Goal: Information Seeking & Learning: Find specific page/section

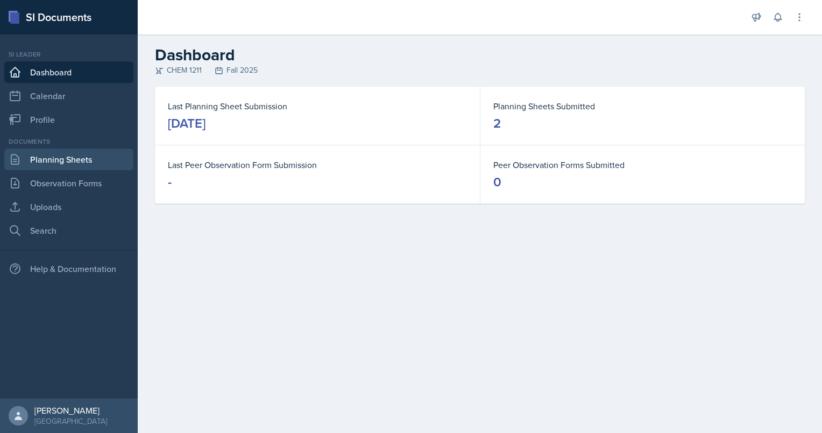
click at [67, 159] on link "Planning Sheets" at bounding box center [68, 160] width 129 height 22
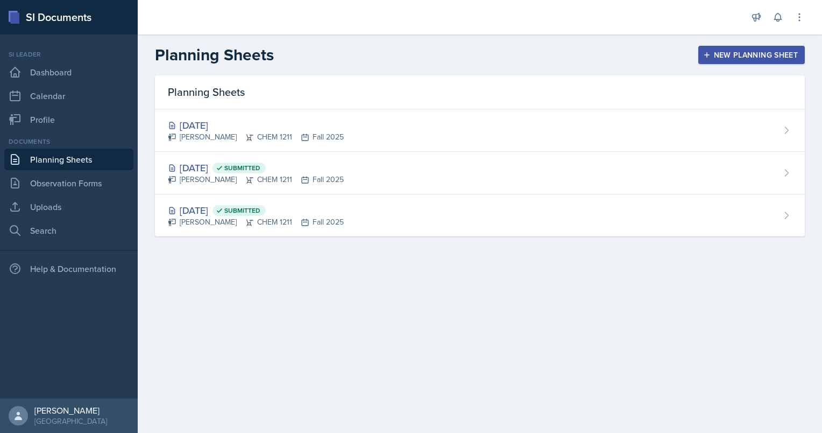
click at [507, 333] on main "Planning Sheets New Planning Sheet Planning Sheets [DATE] [PERSON_NAME] CHEM 12…" at bounding box center [480, 233] width 685 height 398
click at [730, 58] on div "New Planning Sheet" at bounding box center [752, 55] width 93 height 9
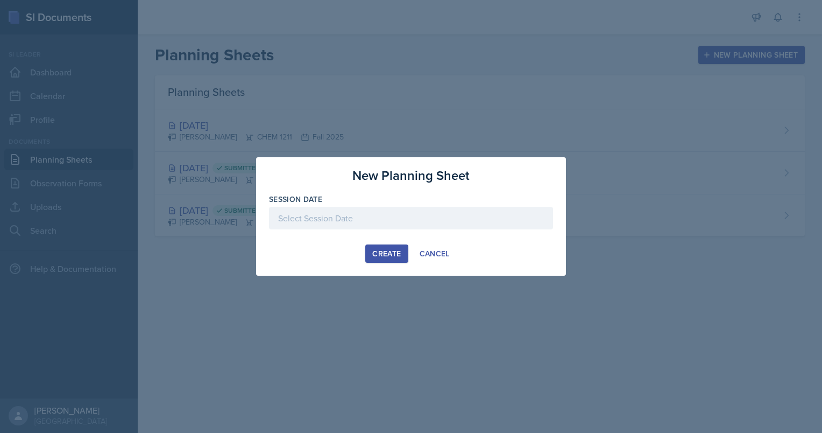
click at [427, 224] on div at bounding box center [411, 218] width 284 height 23
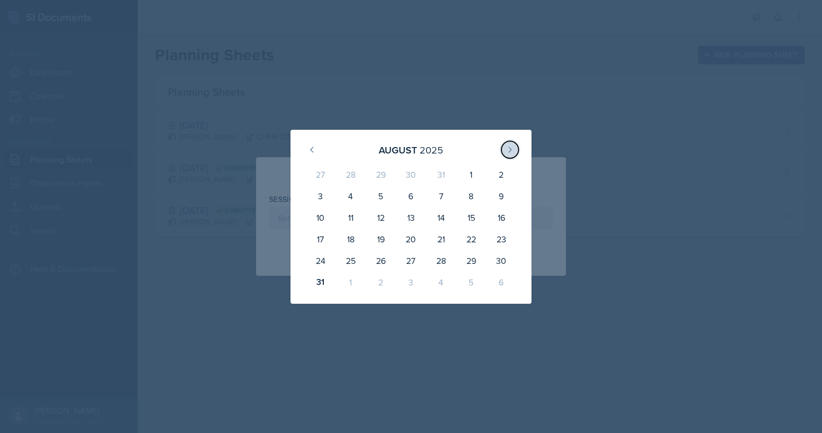
click at [512, 146] on icon at bounding box center [510, 149] width 9 height 9
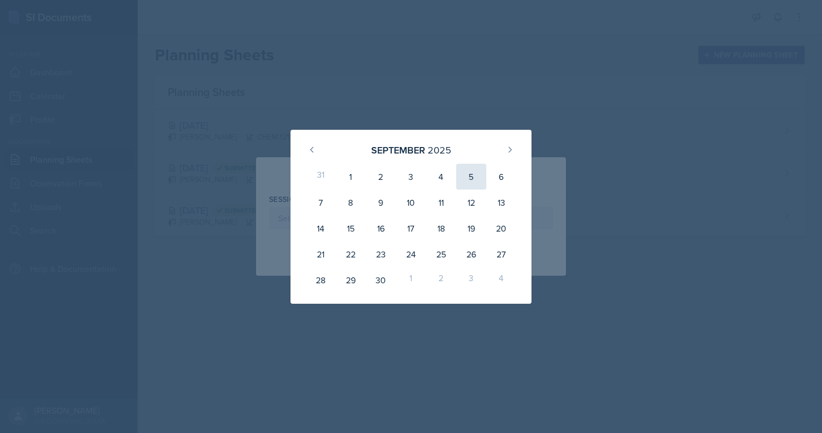
click at [475, 177] on div "5" at bounding box center [471, 177] width 30 height 26
type input "[DATE]"
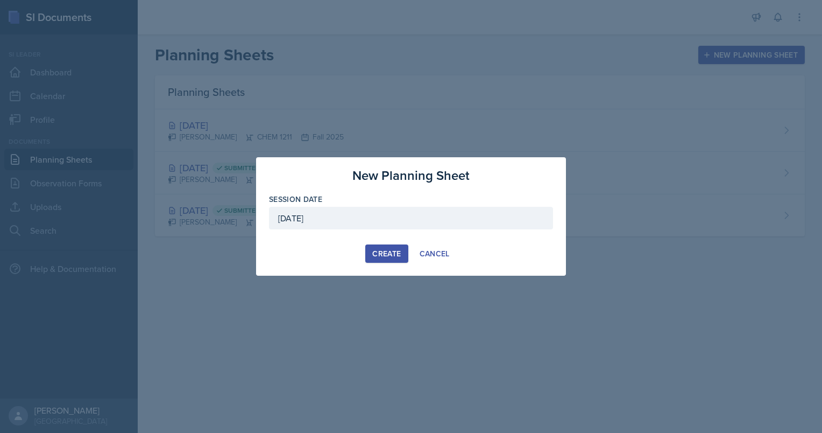
click at [388, 253] on div "Create" at bounding box center [386, 253] width 29 height 9
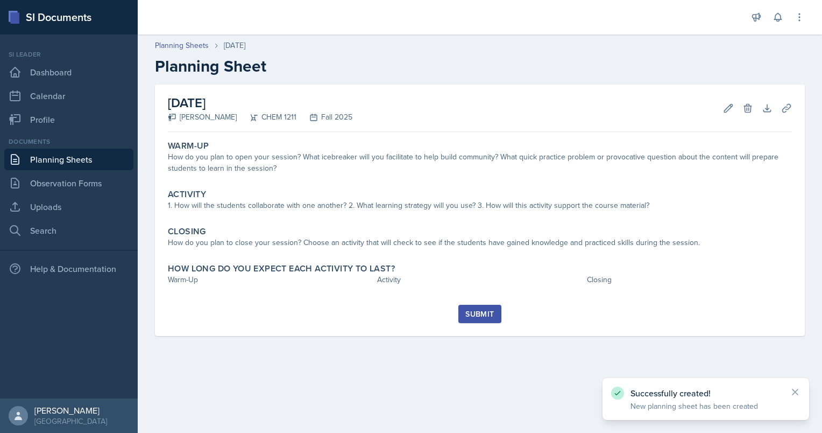
click at [73, 159] on link "Planning Sheets" at bounding box center [68, 160] width 129 height 22
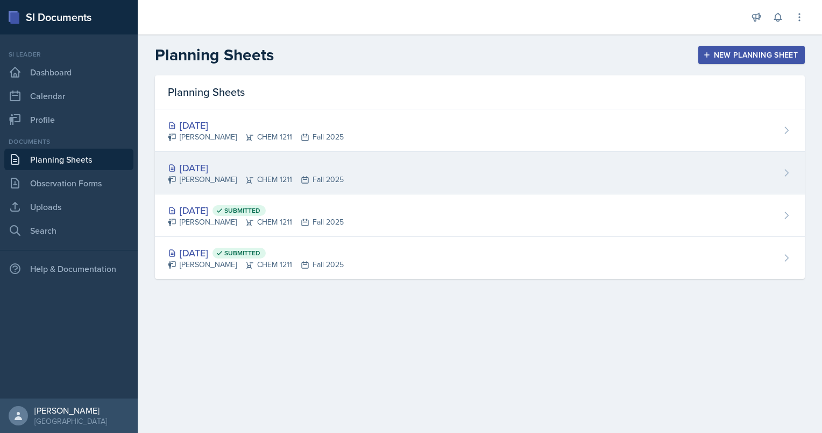
click at [203, 169] on div "[DATE]" at bounding box center [256, 167] width 176 height 15
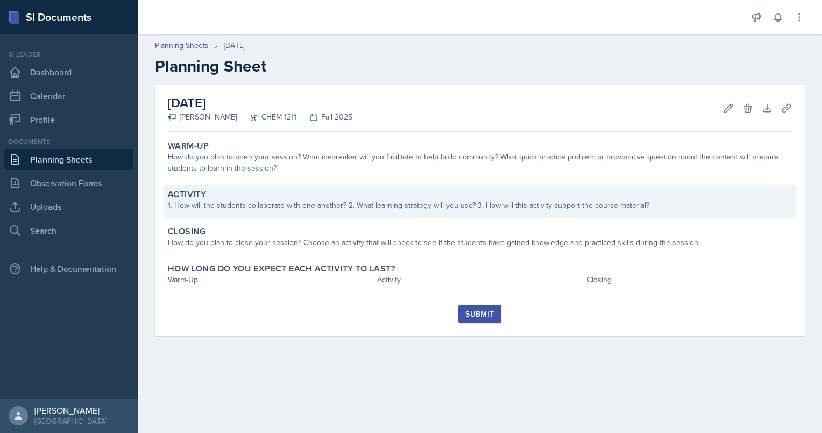
click at [327, 201] on div "1. How will the students collaborate with one another? 2. What learning strateg…" at bounding box center [480, 205] width 624 height 11
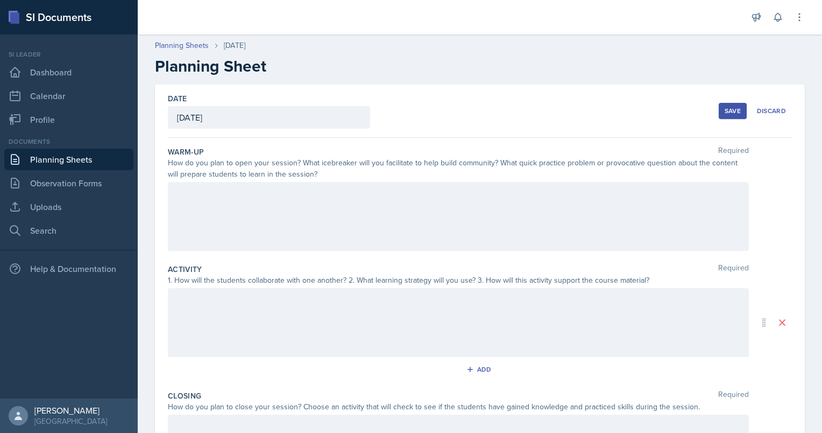
click at [327, 201] on div at bounding box center [458, 216] width 581 height 69
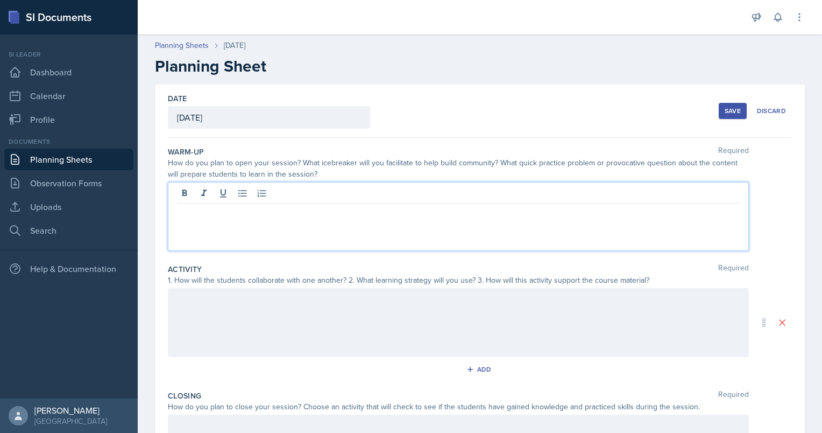
click at [70, 162] on link "Planning Sheets" at bounding box center [68, 160] width 129 height 22
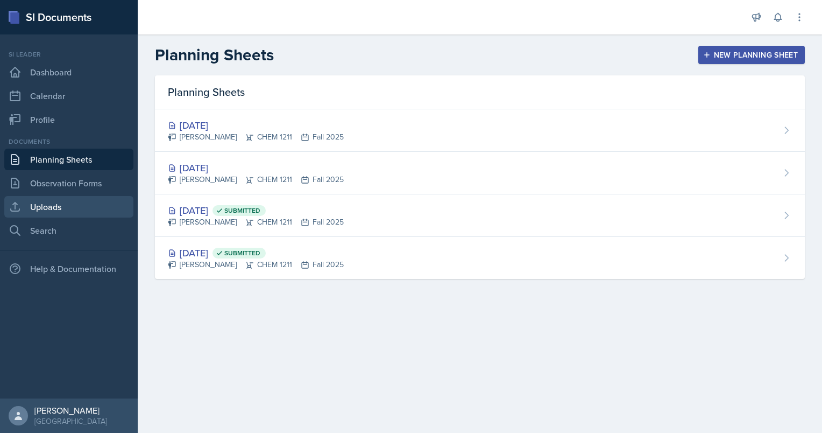
click at [58, 203] on link "Uploads" at bounding box center [68, 207] width 129 height 22
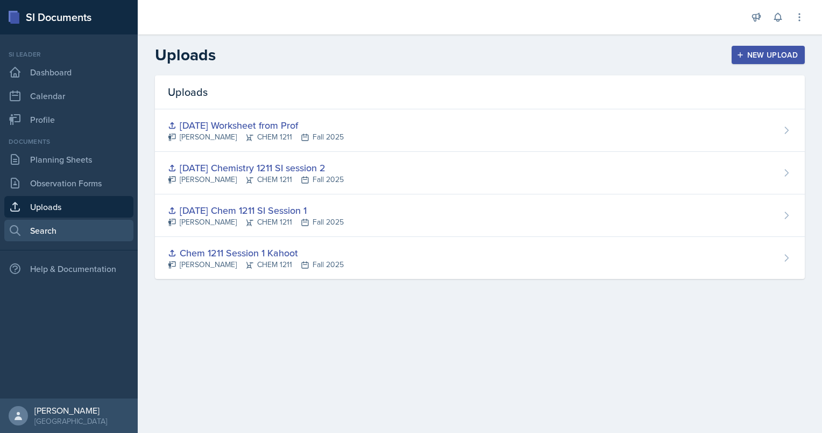
click at [61, 227] on link "Search" at bounding box center [68, 231] width 129 height 22
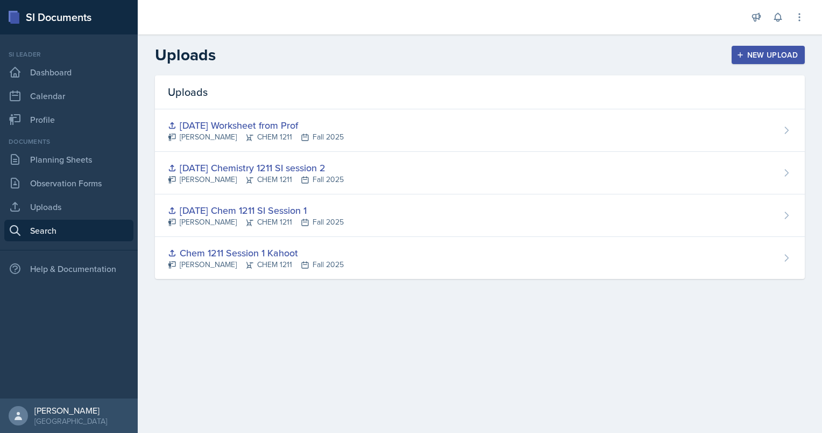
select select "all"
select select "1"
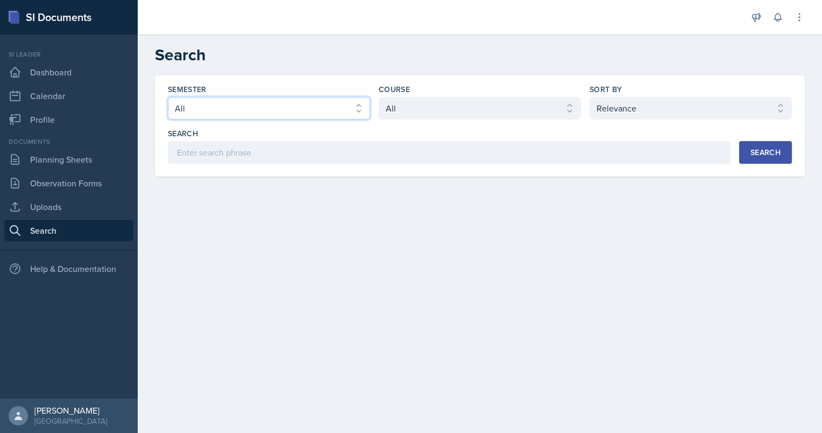
click at [292, 113] on select "Select semester All Fall 2025 Summer 2025 Spring 2025 Fall 2024 Summer 2024 Spr…" at bounding box center [269, 108] width 202 height 23
select select "2bed604d-1099-4043-b1bc-2365e8740244"
click at [168, 97] on select "Select semester All Fall 2025 Summer 2025 Spring 2025 Fall 2024 Summer 2024 Spr…" at bounding box center [269, 108] width 202 height 23
click at [413, 95] on div "Course Select course All ACCT 2101 ACCT 2102 ACCT 4050 ANTH 1102 ANTH 3301 ARCH…" at bounding box center [480, 102] width 202 height 36
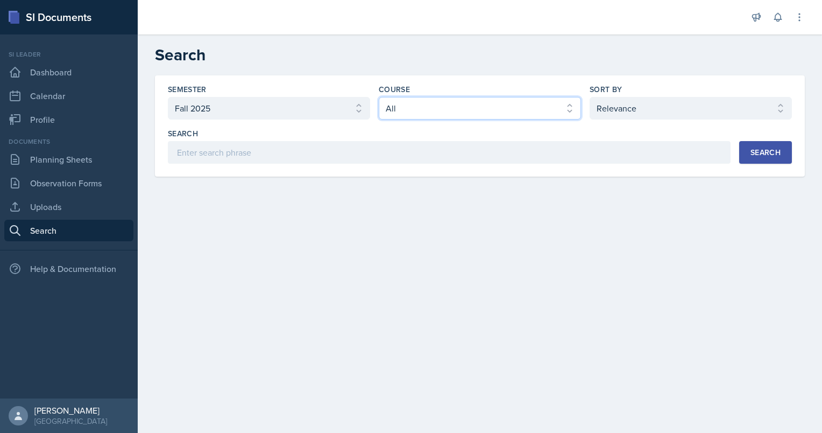
click at [416, 100] on select "Select course All ACCT 2101 ACCT 2102 ACCT 4050 ANTH 1102 ANTH 3301 ARCH 1000 A…" at bounding box center [480, 108] width 202 height 23
select select "3d8cb279-65cd-49af-8cf0-21e75e9e675e"
click at [379, 97] on select "Select course All ACCT 2101 ACCT 2102 ACCT 4050 ANTH 1102 ANTH 3301 ARCH 1000 A…" at bounding box center [480, 108] width 202 height 23
click at [759, 149] on div "Search" at bounding box center [766, 152] width 30 height 9
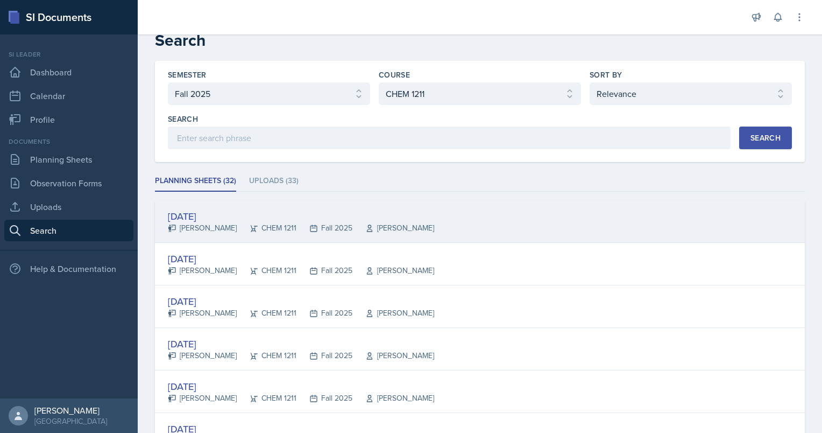
scroll to position [17, 0]
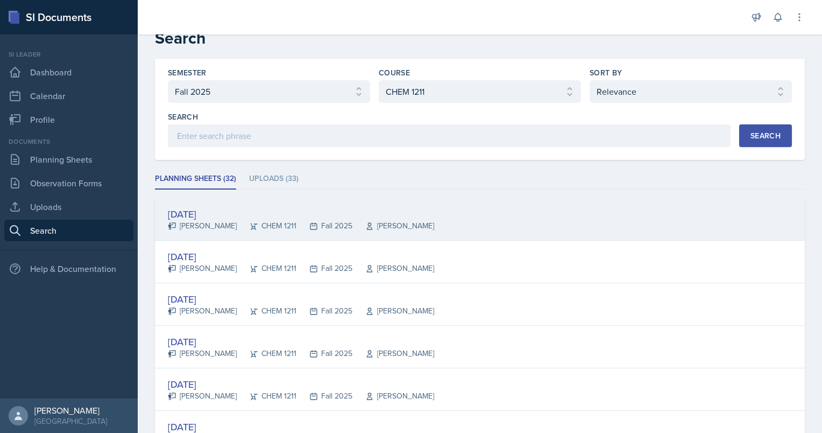
click at [195, 212] on div "[DATE]" at bounding box center [301, 214] width 266 height 15
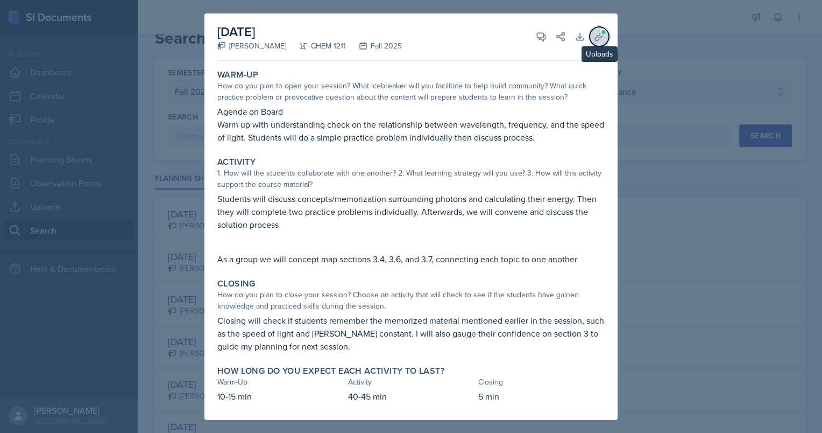
click at [606, 33] on span at bounding box center [604, 32] width 6 height 6
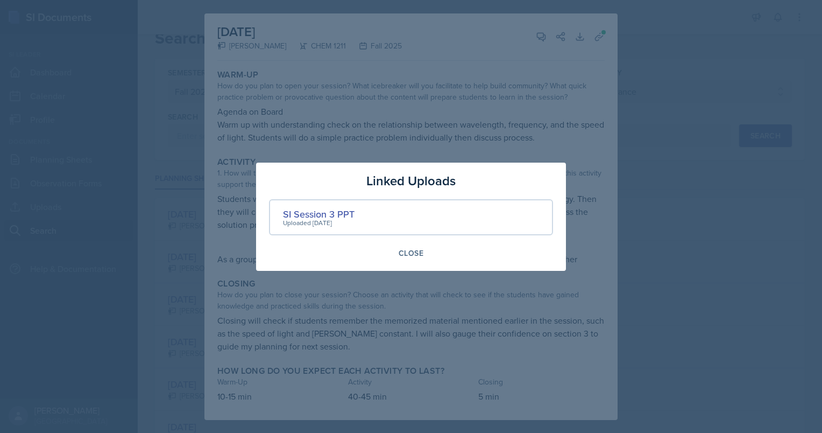
click at [670, 223] on div at bounding box center [411, 216] width 822 height 433
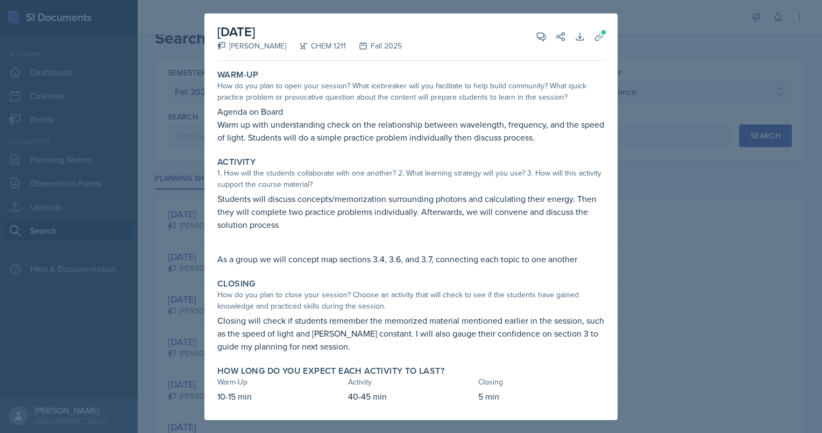
click at [670, 223] on div at bounding box center [411, 216] width 822 height 433
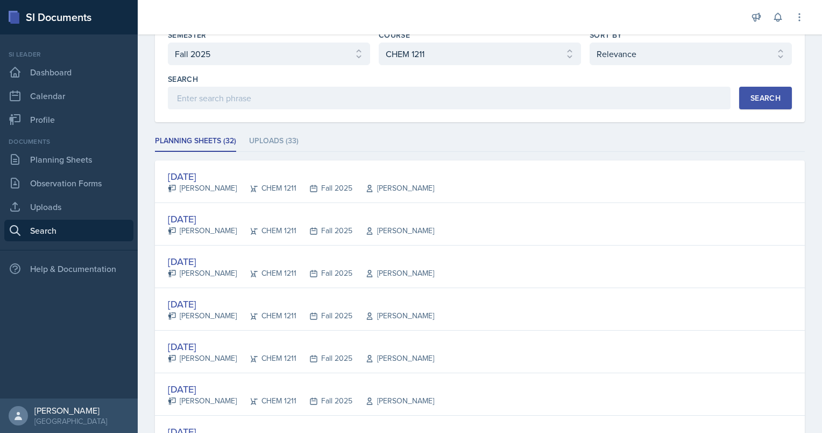
scroll to position [54, 0]
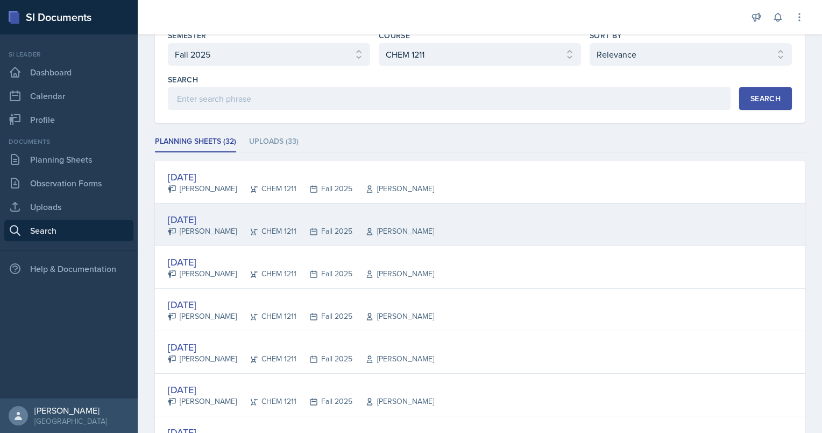
click at [223, 216] on div "[DATE]" at bounding box center [301, 219] width 266 height 15
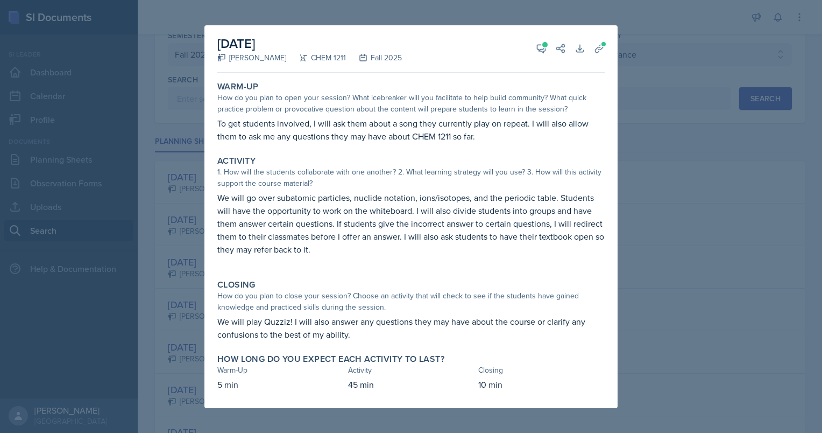
click at [186, 226] on div at bounding box center [411, 216] width 822 height 433
